Goal: Communication & Community: Participate in discussion

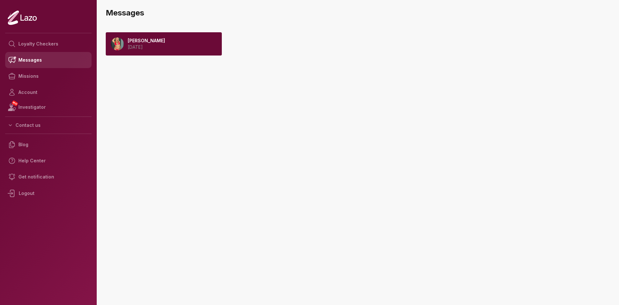
click at [42, 56] on link "Messages" at bounding box center [48, 60] width 86 height 16
click at [30, 58] on link "Messages" at bounding box center [48, 60] width 86 height 16
click at [169, 46] on div "[PERSON_NAME] [DATE]" at bounding box center [164, 43] width 116 height 23
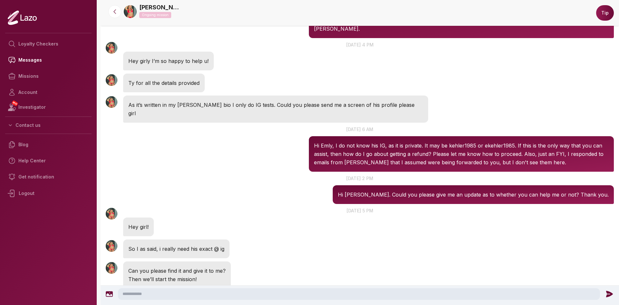
scroll to position [313, 0]
